Goal: Information Seeking & Learning: Find contact information

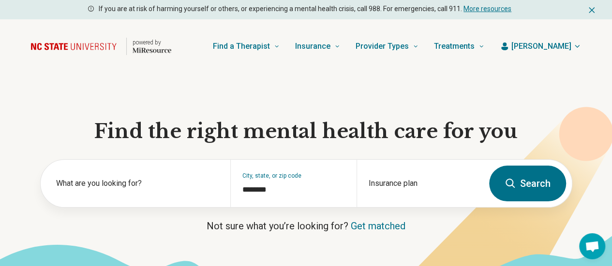
click at [553, 43] on span "[PERSON_NAME]" at bounding box center [541, 47] width 60 height 12
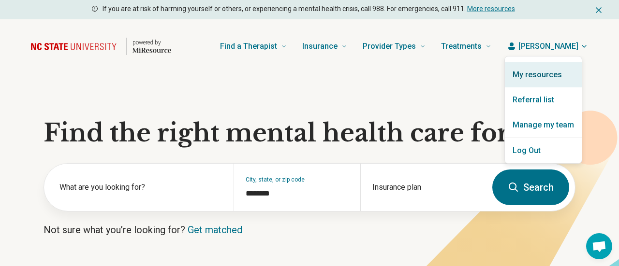
click at [534, 76] on link "My resources" at bounding box center [543, 74] width 77 height 25
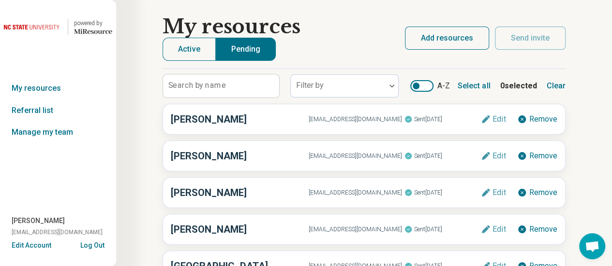
click at [447, 35] on button "Add resources" at bounding box center [447, 38] width 84 height 23
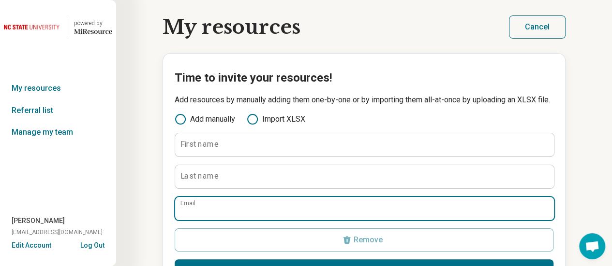
click at [431, 197] on input "Email" at bounding box center [364, 208] width 379 height 23
paste input "**********"
type input "**********"
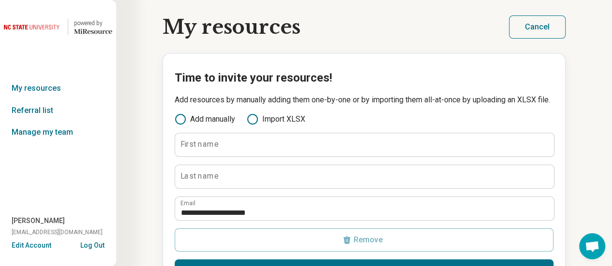
click at [212, 148] on label "First name" at bounding box center [199, 145] width 38 height 8
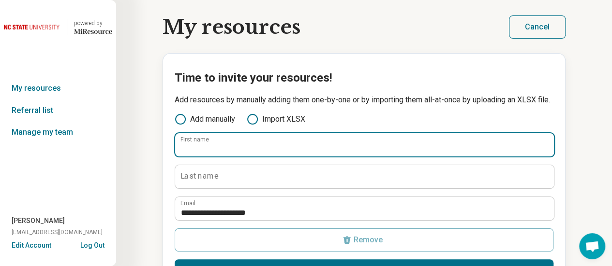
click at [212, 157] on input "First name" at bounding box center [364, 144] width 379 height 23
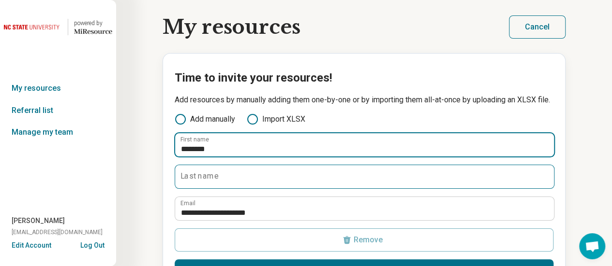
type input "********"
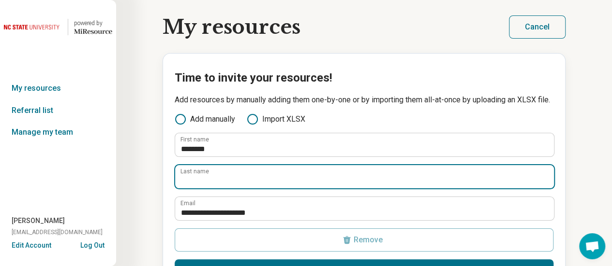
click at [300, 165] on input "Last name" at bounding box center [364, 176] width 379 height 23
type input "*****"
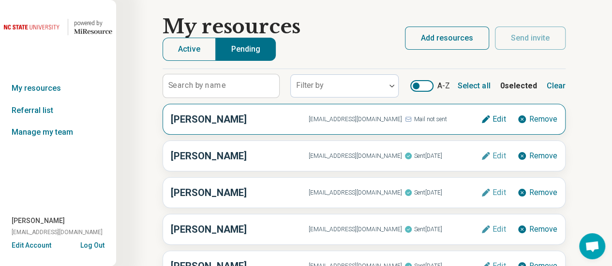
click at [270, 122] on h3 "[PERSON_NAME]" at bounding box center [240, 119] width 138 height 15
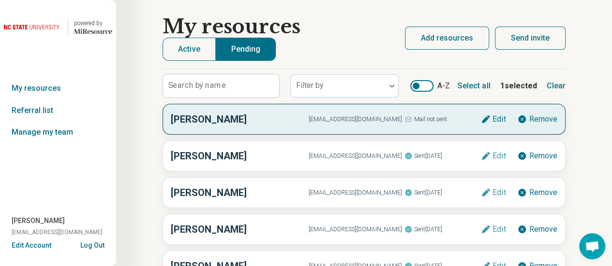
click at [519, 35] on button "Send invite" at bounding box center [530, 38] width 71 height 23
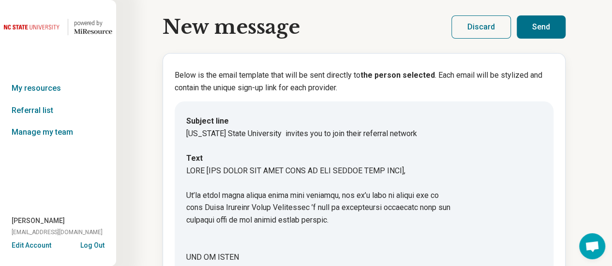
click at [525, 25] on button "Send" at bounding box center [540, 26] width 49 height 23
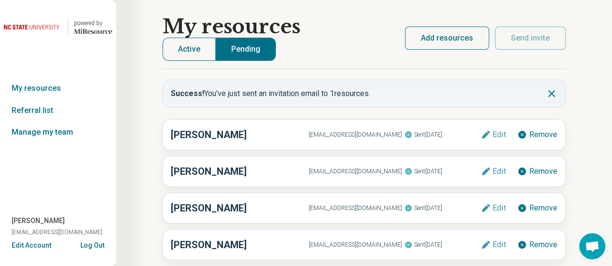
click at [65, 26] on link "powered by Miresource logo" at bounding box center [58, 26] width 108 height 23
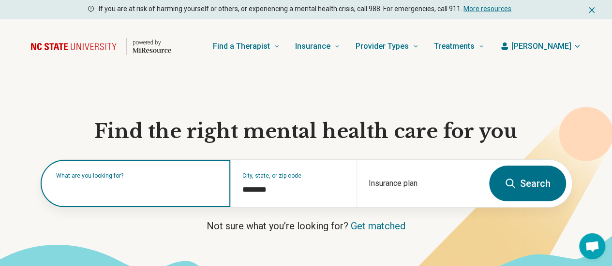
click at [96, 194] on input "text" at bounding box center [137, 189] width 162 height 12
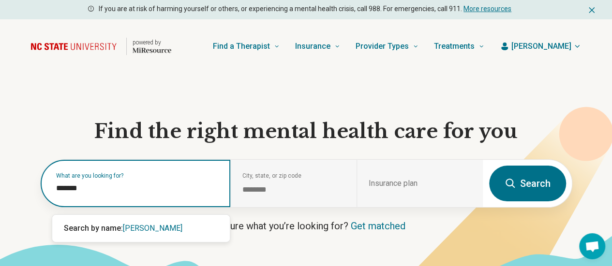
type input "*******"
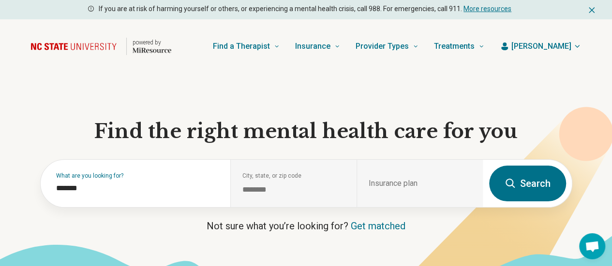
click at [528, 183] on button "Search" at bounding box center [527, 184] width 77 height 36
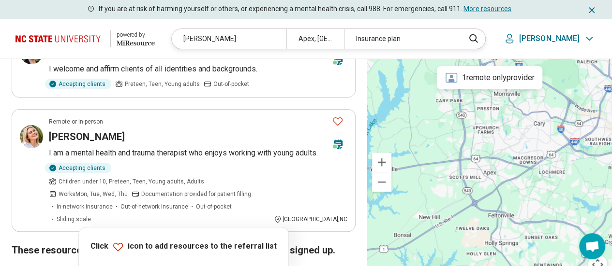
scroll to position [125, 0]
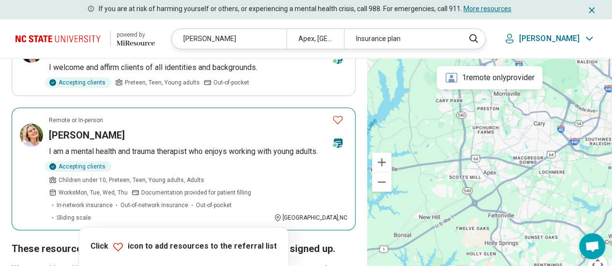
click at [220, 130] on div "[PERSON_NAME]" at bounding box center [186, 136] width 275 height 14
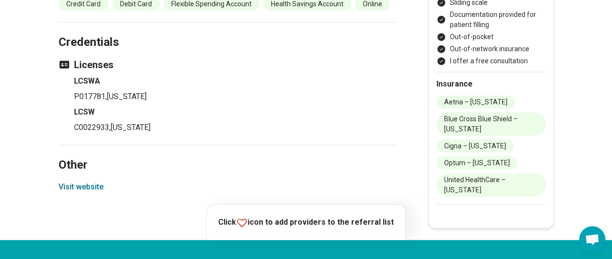
scroll to position [1250, 0]
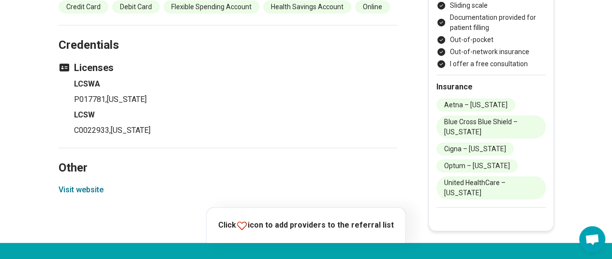
drag, startPoint x: 474, startPoint y: 204, endPoint x: 441, endPoint y: 118, distance: 92.6
click at [441, 118] on ul "Aetna – [US_STATE] Blue Cross Blue Shield – [US_STATE] [GEOGRAPHIC_DATA] – [US_…" at bounding box center [490, 149] width 109 height 101
copy ul "Aetna – [US_STATE] Blue Cross Blue Shield – [US_STATE] [GEOGRAPHIC_DATA] – [US_…"
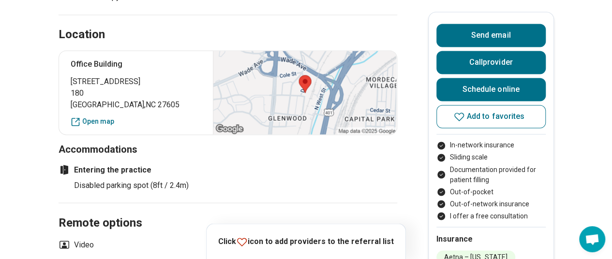
scroll to position [749, 0]
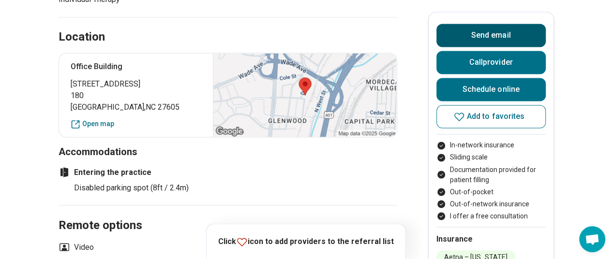
click at [504, 30] on button "Send email" at bounding box center [490, 35] width 109 height 23
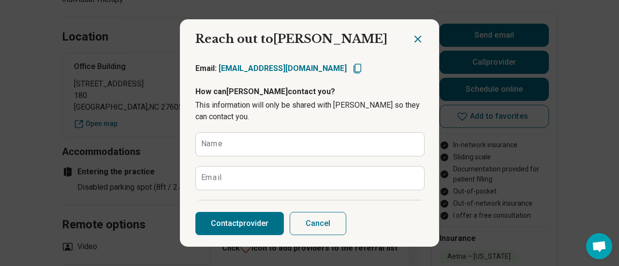
click at [352, 66] on icon "Copy email" at bounding box center [358, 69] width 12 height 12
type textarea "*"
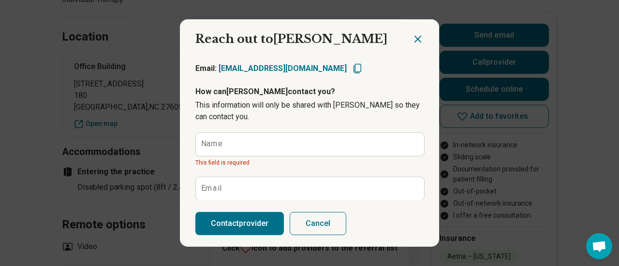
click at [412, 33] on icon "Close dialog" at bounding box center [418, 39] width 12 height 12
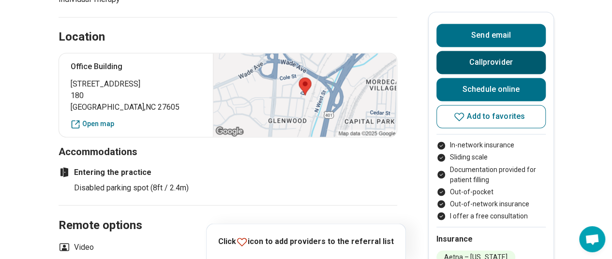
click at [473, 57] on button "Call provider" at bounding box center [490, 62] width 109 height 23
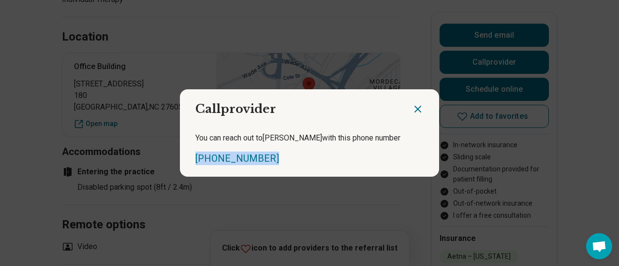
drag, startPoint x: 260, startPoint y: 156, endPoint x: 179, endPoint y: 153, distance: 80.3
click at [180, 153] on div "You can reach out to Cameron with this phone number (336) 513-9652" at bounding box center [309, 149] width 259 height 56
copy link "(336) 513-9652"
click at [415, 112] on icon "Close dialog" at bounding box center [418, 109] width 6 height 6
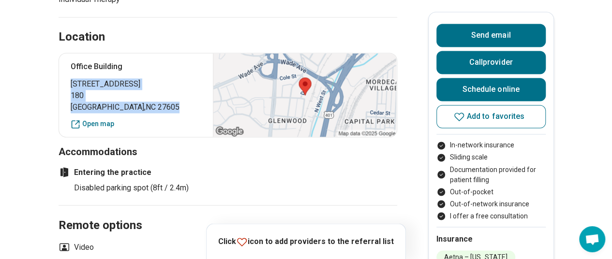
drag, startPoint x: 137, startPoint y: 118, endPoint x: 72, endPoint y: 94, distance: 69.3
click at [72, 94] on div "Office Building 302 Jefferson Street 180 Raleigh , NC 27605 Open map" at bounding box center [228, 95] width 339 height 85
copy p "302 Jefferson Street 180 Raleigh , NC 27605"
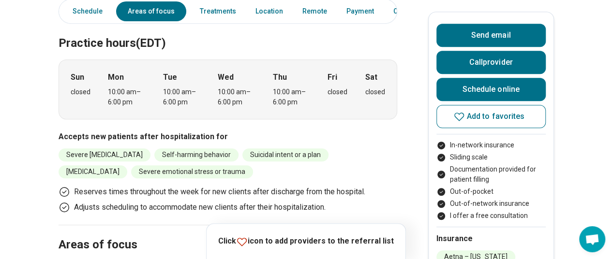
scroll to position [0, 0]
